Goal: Task Accomplishment & Management: Use online tool/utility

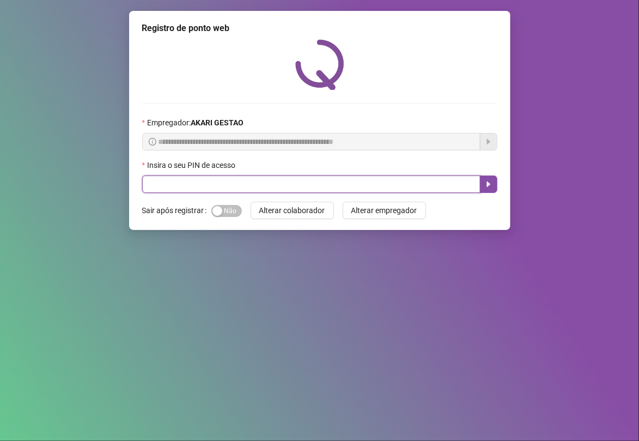
click at [321, 178] on input "text" at bounding box center [311, 183] width 338 height 17
type input "*****"
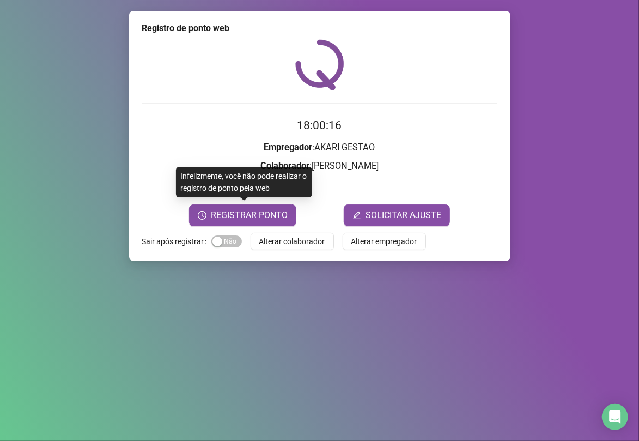
click at [219, 203] on form "18:00:16 Empregador : AKARI GESTAO Colaborador : [PERSON_NAME] REGISTRAR PONTO …" at bounding box center [319, 171] width 355 height 109
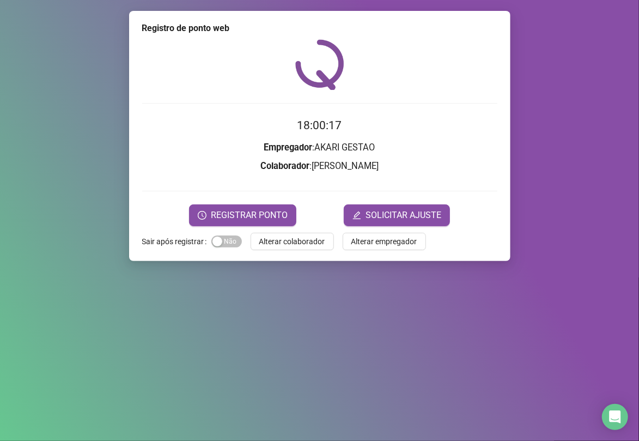
click at [242, 227] on div "Registro de ponto web 18:00:17 Empregador : AKARI GESTAO Colaborador : [PERSON_…" at bounding box center [320, 136] width 382 height 250
click at [251, 221] on span "REGISTRAR PONTO" at bounding box center [249, 215] width 77 height 13
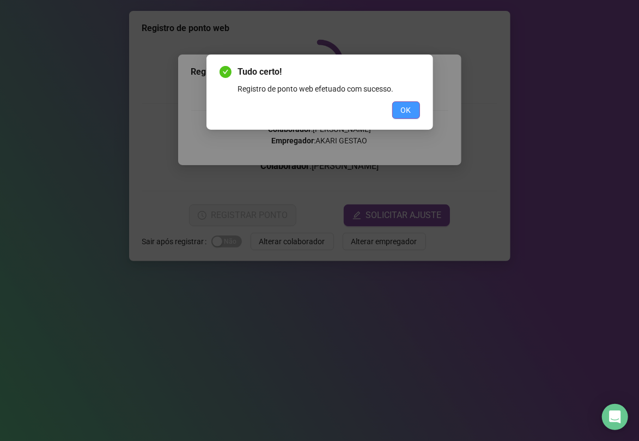
click at [394, 117] on button "OK" at bounding box center [406, 109] width 28 height 17
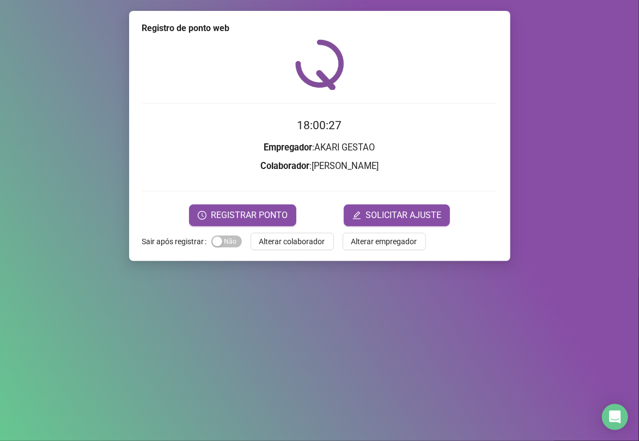
click at [106, 173] on div "Registro de ponto web 18:00:27 Empregador : AKARI GESTAO Colaborador : [PERSON_…" at bounding box center [319, 220] width 639 height 441
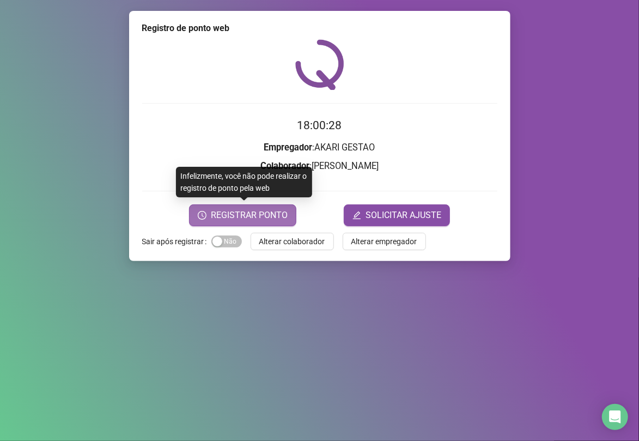
click at [240, 213] on span "REGISTRAR PONTO" at bounding box center [249, 215] width 77 height 13
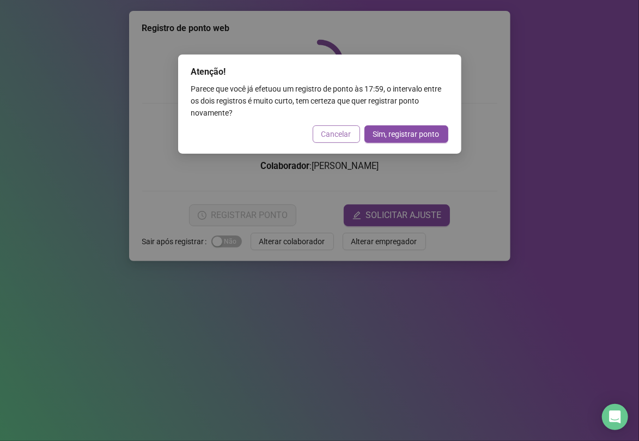
click at [337, 134] on span "Cancelar" at bounding box center [337, 134] width 30 height 12
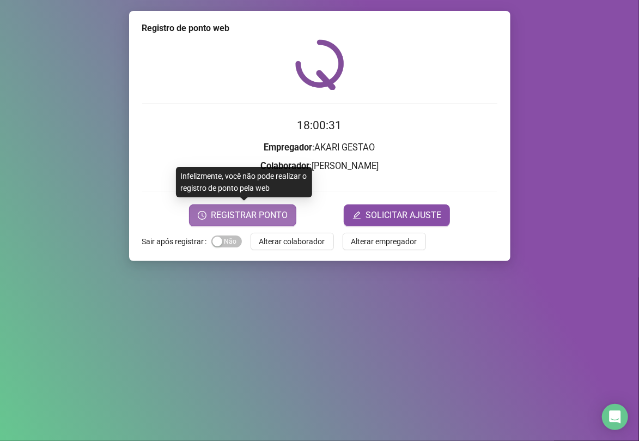
click at [287, 219] on span "REGISTRAR PONTO" at bounding box center [249, 215] width 77 height 13
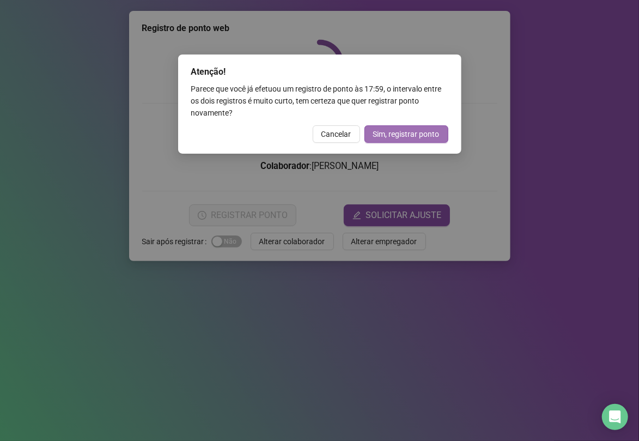
click at [407, 130] on span "Sim, registrar ponto" at bounding box center [406, 134] width 66 height 12
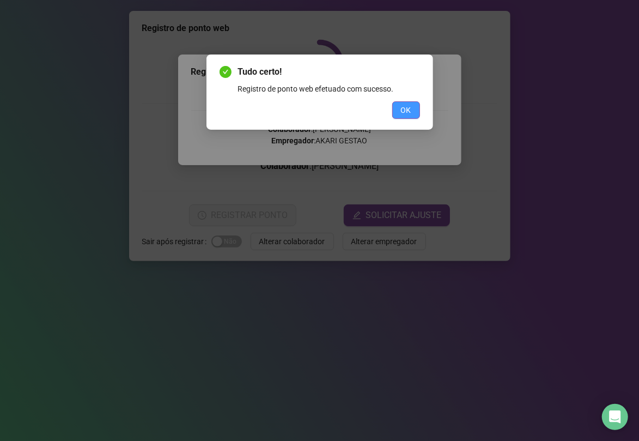
click at [396, 112] on button "OK" at bounding box center [406, 109] width 28 height 17
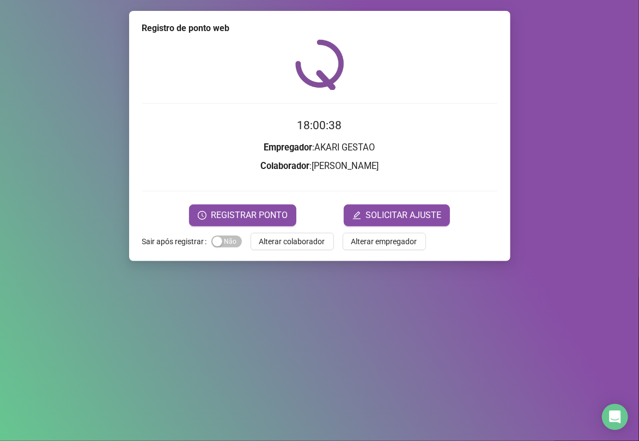
click at [135, 191] on div "Registro de ponto web 18:00:38 Empregador : AKARI GESTAO Colaborador : [PERSON_…" at bounding box center [320, 136] width 382 height 250
click at [261, 239] on span "Alterar colaborador" at bounding box center [292, 241] width 66 height 12
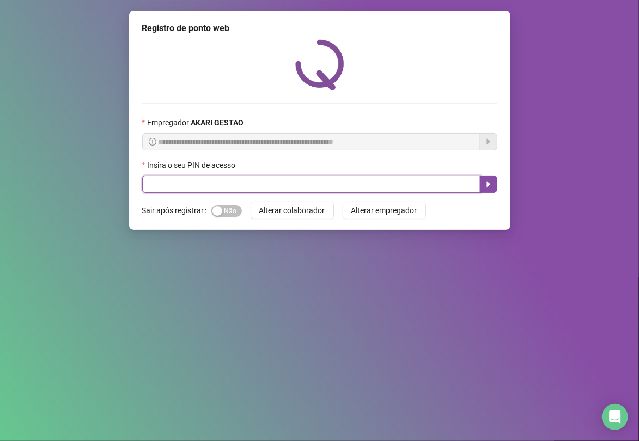
click at [296, 183] on input "text" at bounding box center [311, 183] width 338 height 17
type input "*****"
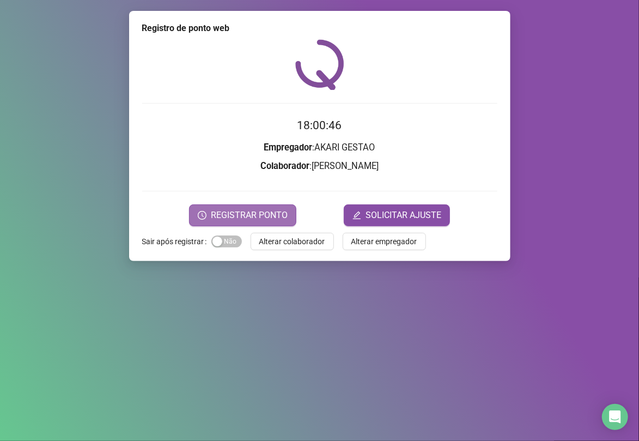
click at [226, 215] on span "REGISTRAR PONTO" at bounding box center [249, 215] width 77 height 13
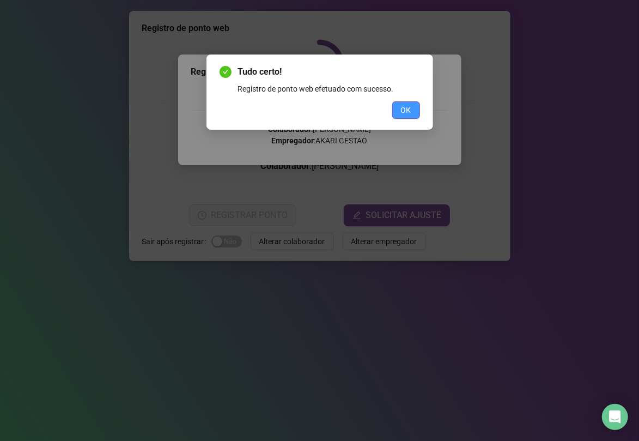
click at [416, 101] on button "OK" at bounding box center [406, 109] width 28 height 17
